Goal: Obtain resource: Download file/media

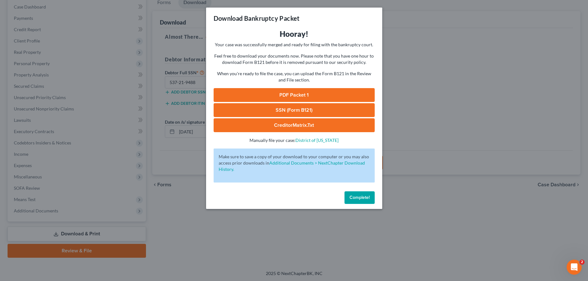
click at [361, 200] on span "Complete!" at bounding box center [360, 197] width 20 height 5
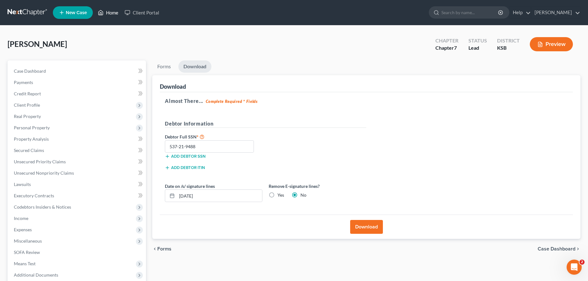
click at [108, 11] on link "Home" at bounding box center [108, 12] width 27 height 11
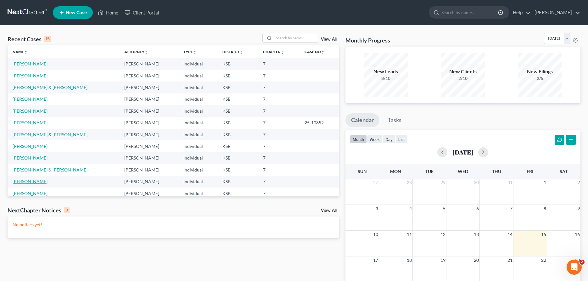
click at [39, 183] on link "[PERSON_NAME]" at bounding box center [30, 181] width 35 height 5
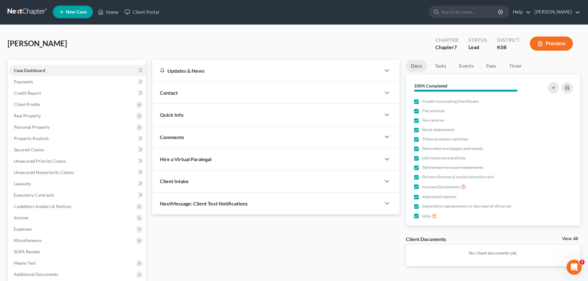
scroll to position [64, 0]
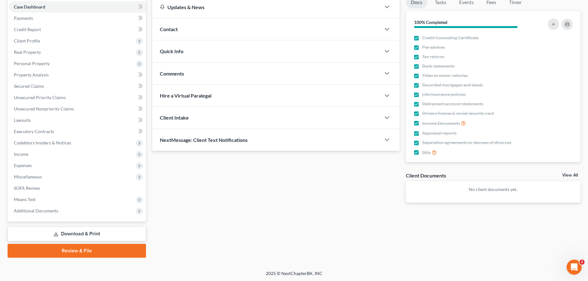
click at [94, 231] on link "Download & Print" at bounding box center [77, 234] width 138 height 15
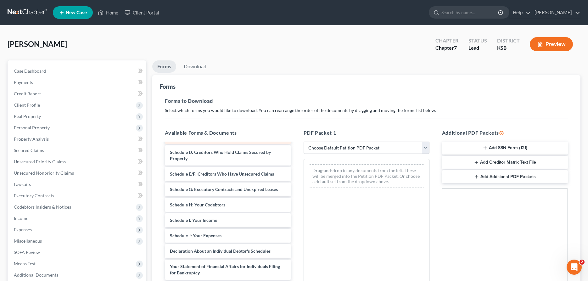
scroll to position [64, 0]
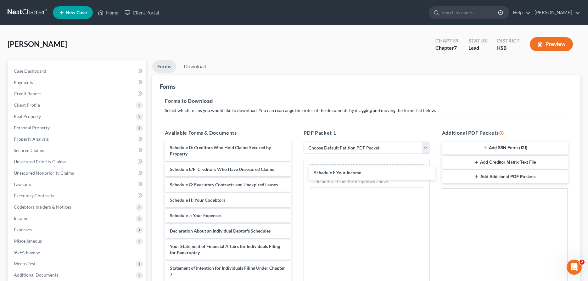
drag, startPoint x: 211, startPoint y: 216, endPoint x: 318, endPoint y: 194, distance: 109.7
click at [296, 173] on div "Schedule I: Your Income Voluntary Petition for Individuals Filing for Bankruptc…" at bounding box center [228, 232] width 136 height 307
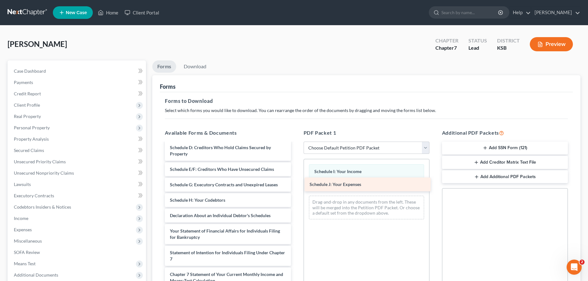
drag, startPoint x: 220, startPoint y: 215, endPoint x: 360, endPoint y: 184, distance: 142.8
click at [296, 184] on div "Schedule J: Your Expenses Voluntary Petition for Individuals Filing for Bankrup…" at bounding box center [228, 225] width 136 height 292
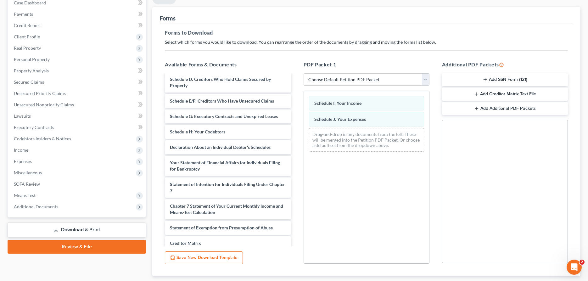
scroll to position [107, 0]
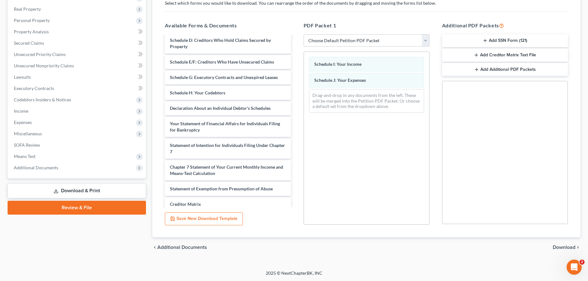
click at [557, 245] on span "Download" at bounding box center [564, 247] width 23 height 5
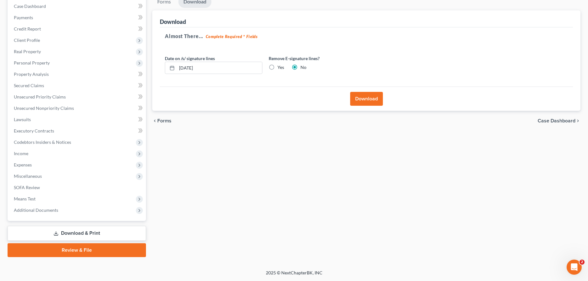
scroll to position [64, 0]
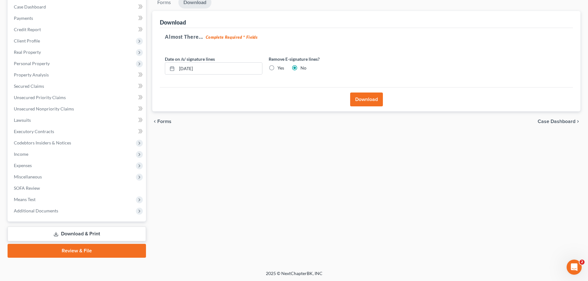
click at [369, 103] on button "Download" at bounding box center [366, 100] width 33 height 14
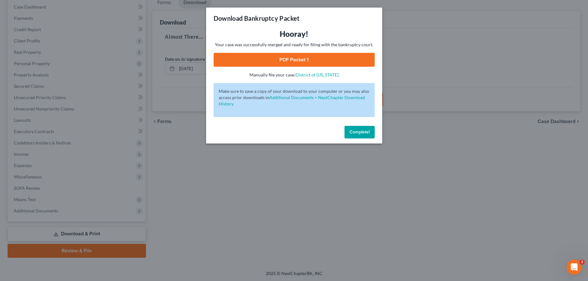
click at [276, 63] on link "PDF Packet 1" at bounding box center [294, 60] width 161 height 14
